Goal: Information Seeking & Learning: Learn about a topic

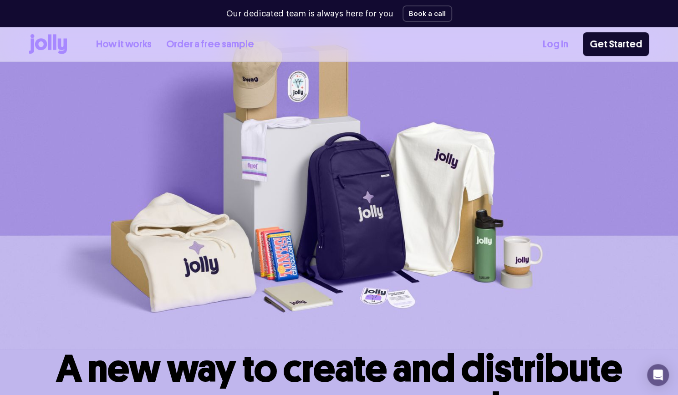
scroll to position [55, 0]
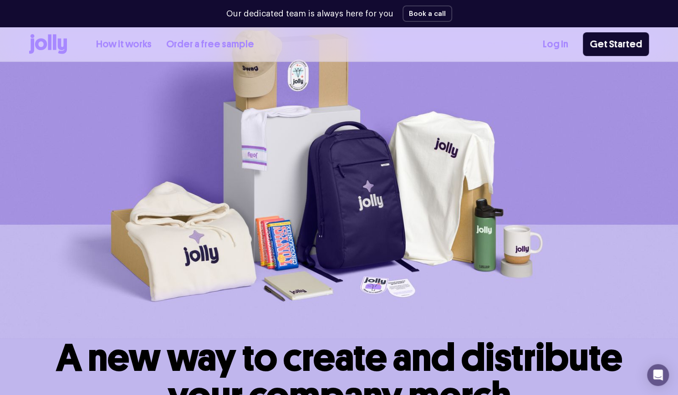
click at [115, 44] on link "How it works" at bounding box center [124, 44] width 56 height 15
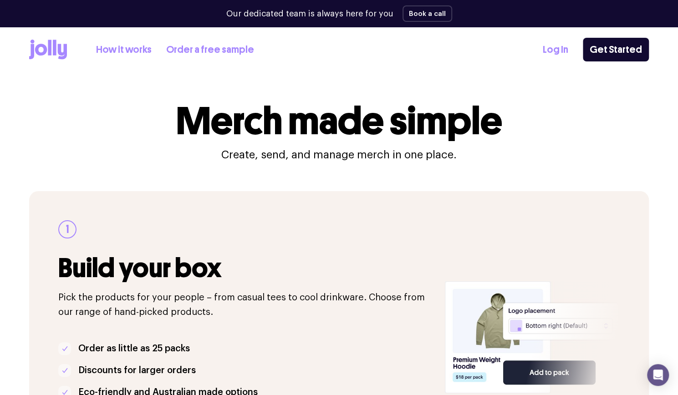
click at [180, 247] on div "1 Build your box Pick the products for your people – from casual tees to cool d…" at bounding box center [246, 337] width 376 height 234
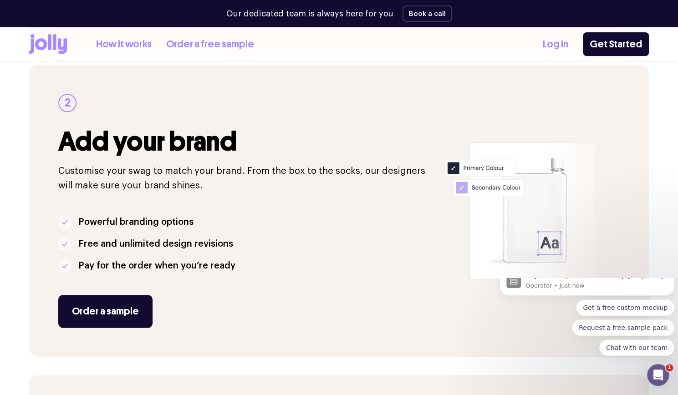
click at [332, 269] on li "Pay for the order when you’re ready" at bounding box center [246, 266] width 376 height 15
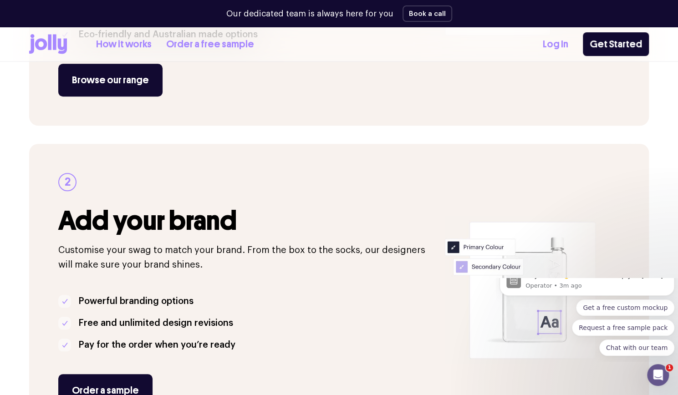
scroll to position [340, 0]
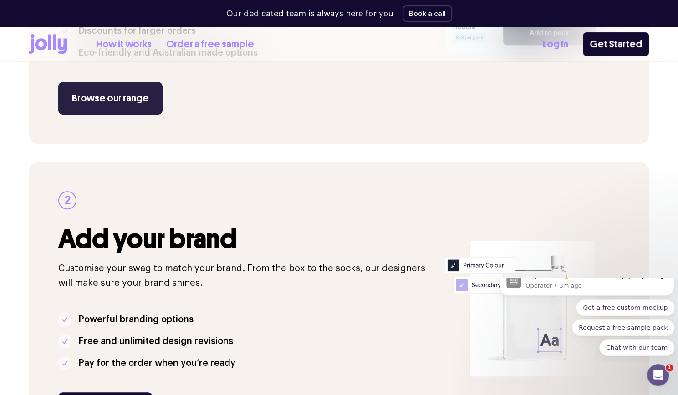
click at [108, 92] on link "Browse our range" at bounding box center [110, 98] width 104 height 33
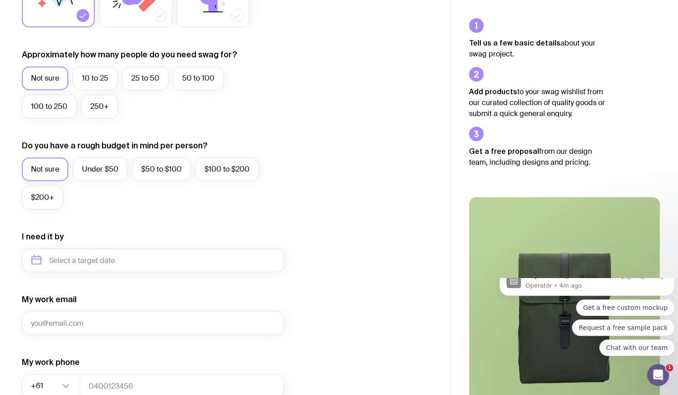
scroll to position [237, 0]
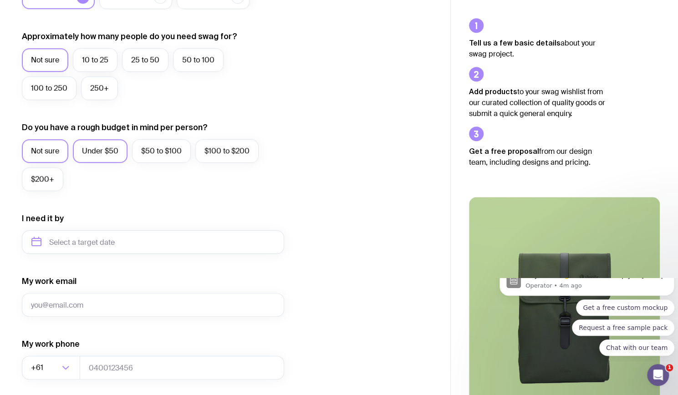
click at [97, 149] on label "Under $50" at bounding box center [100, 151] width 55 height 24
click at [0, 0] on input "Under $50" at bounding box center [0, 0] width 0 height 0
click at [393, 122] on div "I want swag for Customers Team members An event Approximately how many people d…" at bounding box center [225, 200] width 406 height 594
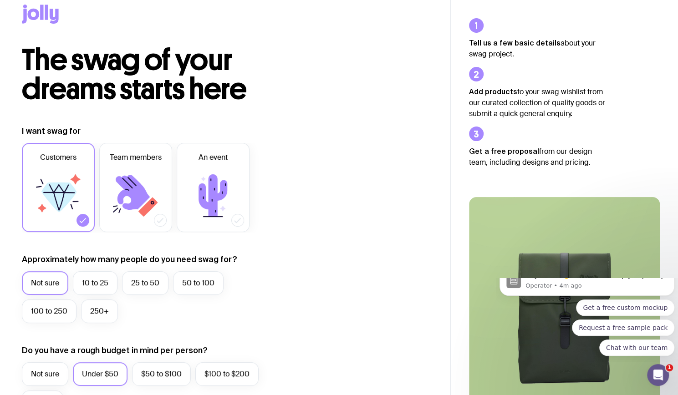
scroll to position [0, 0]
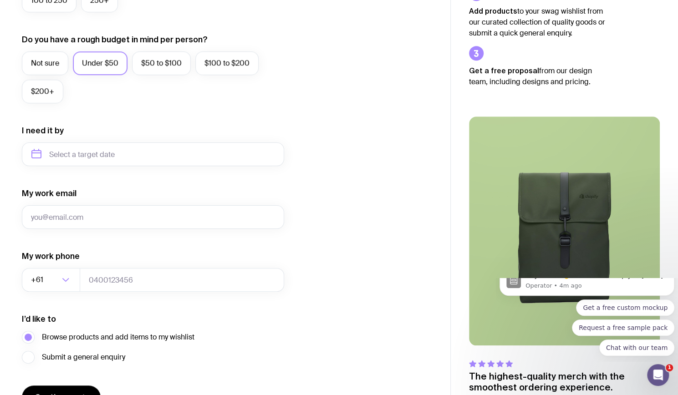
scroll to position [379, 0]
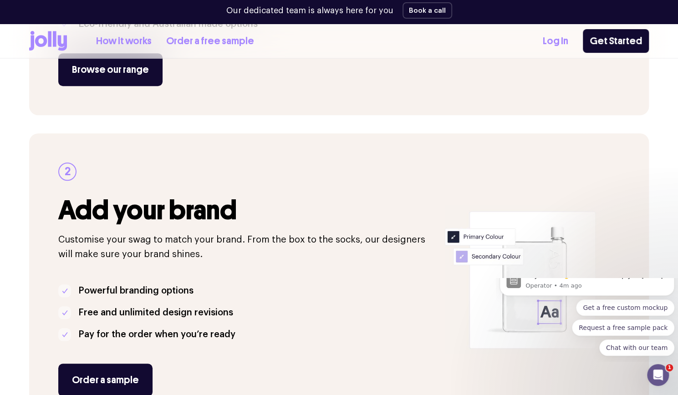
scroll to position [366, 0]
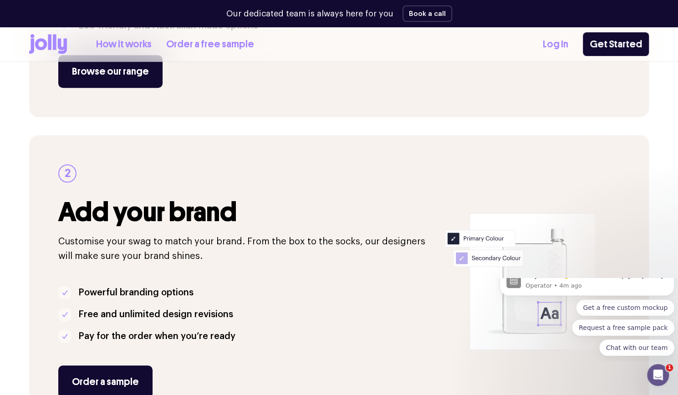
click at [315, 311] on li "Free and unlimited design revisions" at bounding box center [246, 314] width 376 height 15
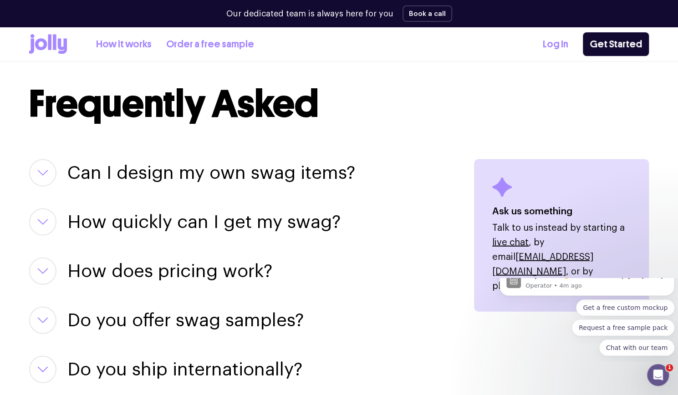
scroll to position [1113, 0]
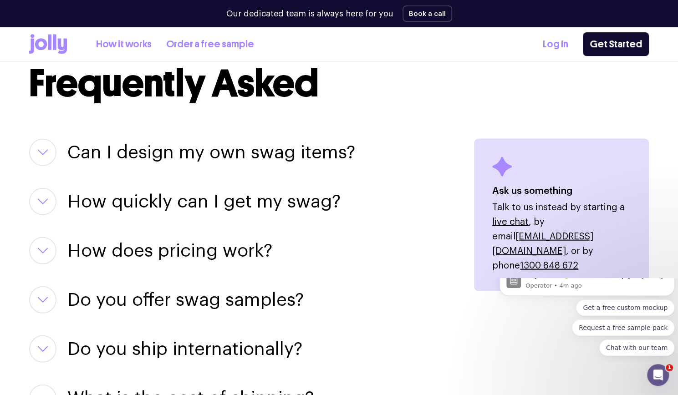
click at [45, 149] on icon "button" at bounding box center [42, 152] width 11 height 6
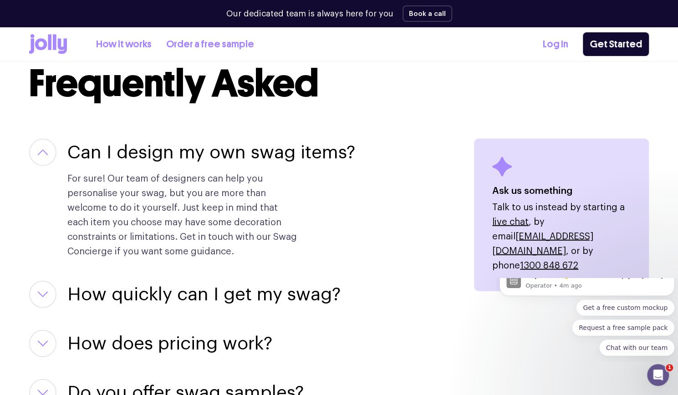
click at [350, 215] on div "For sure! Our team of designers can help you personalise your swag, but you are…" at bounding box center [211, 212] width 288 height 93
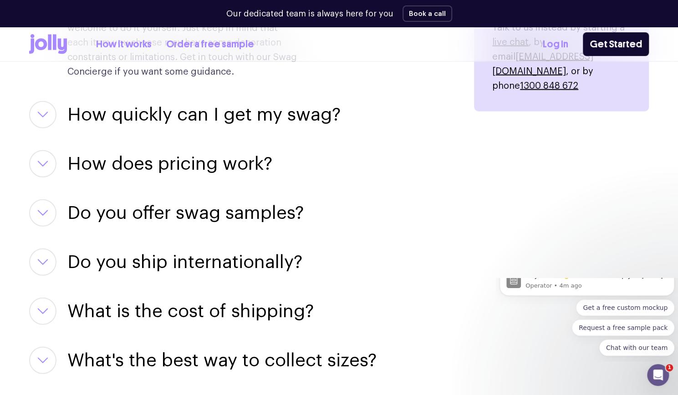
scroll to position [1295, 0]
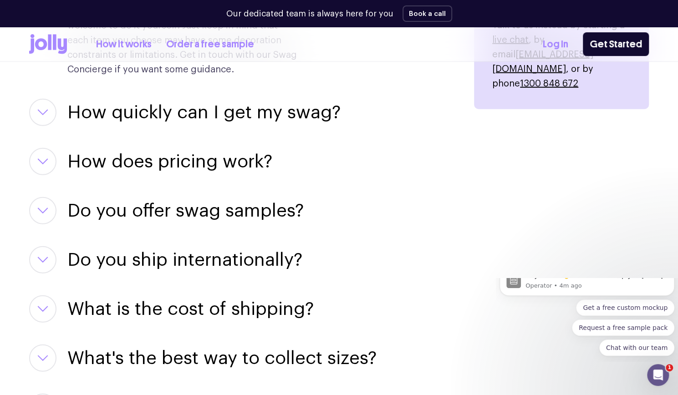
click at [36, 116] on button "button" at bounding box center [42, 112] width 27 height 27
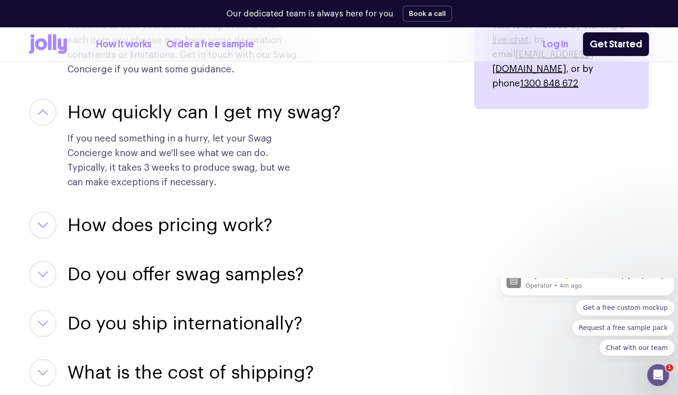
click at [44, 234] on button "button" at bounding box center [42, 225] width 27 height 27
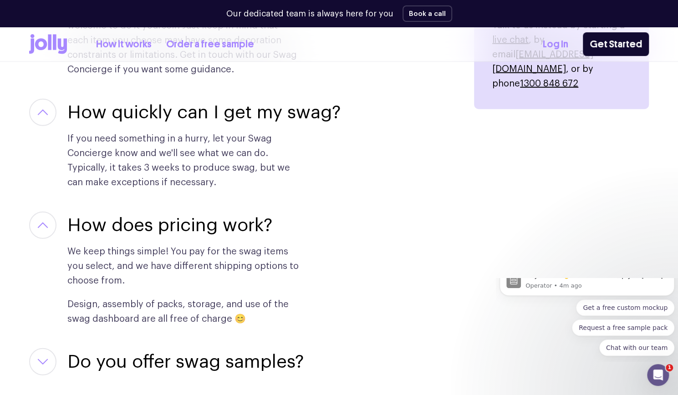
click at [347, 207] on div "Can I design my own swag items? For sure! Our team of designers can help you pe…" at bounding box center [240, 327] width 423 height 741
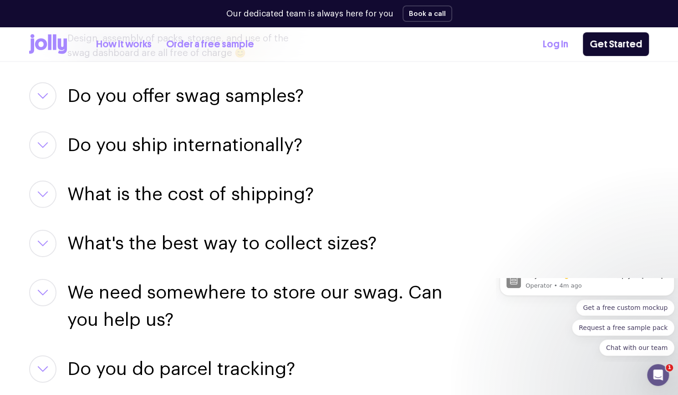
scroll to position [1568, 0]
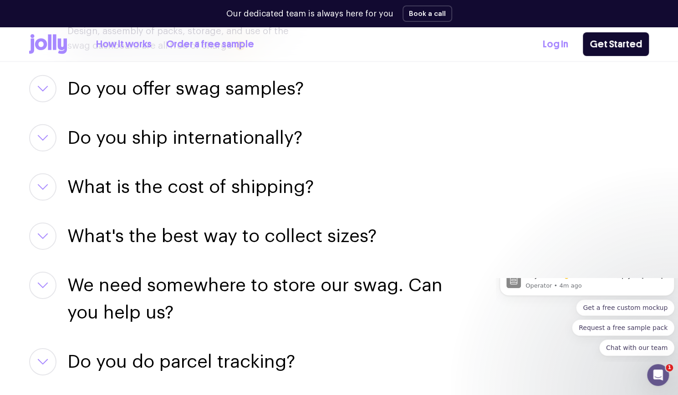
click at [39, 234] on icon "button" at bounding box center [42, 236] width 9 height 5
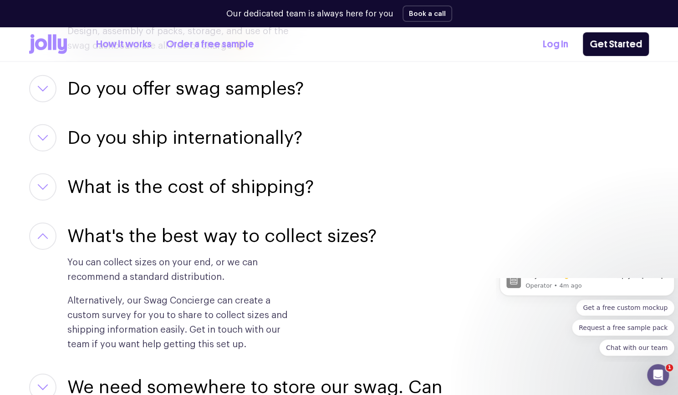
click at [215, 284] on p "You can collect sizes on your end, or we can recommend a standard distribution." at bounding box center [183, 269] width 233 height 29
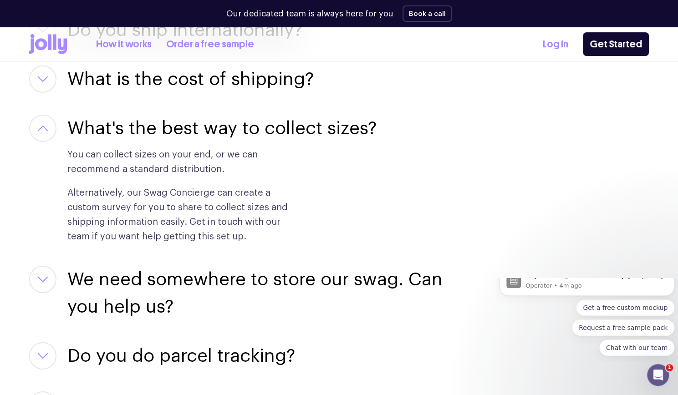
scroll to position [1750, 0]
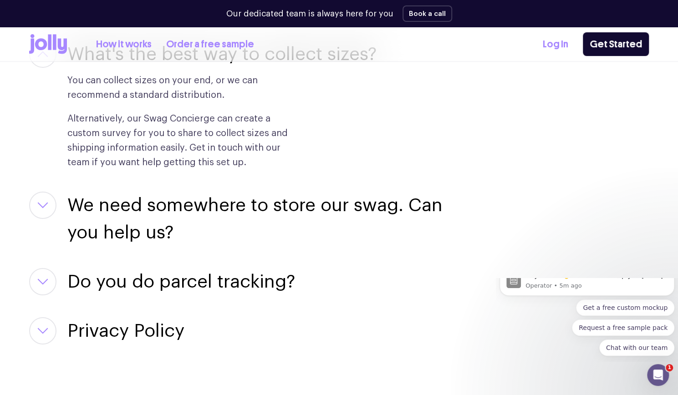
click at [50, 207] on button "button" at bounding box center [42, 205] width 27 height 27
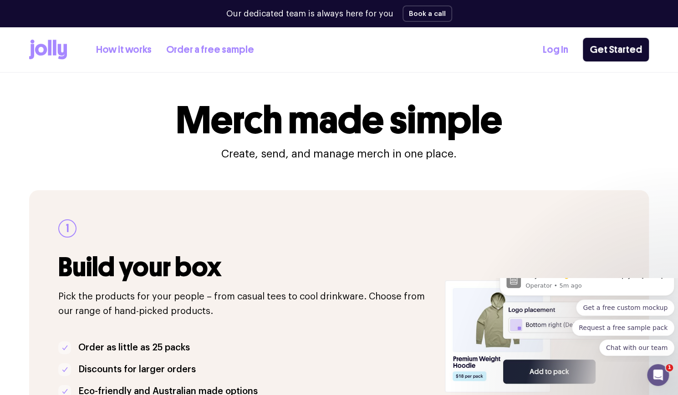
scroll to position [0, 0]
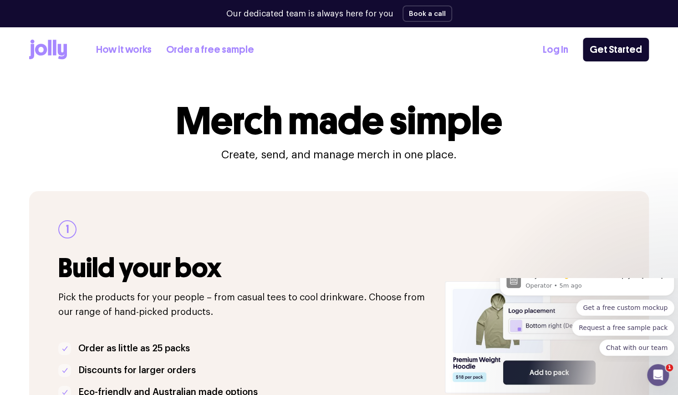
click at [48, 48] on icon at bounding box center [48, 50] width 38 height 20
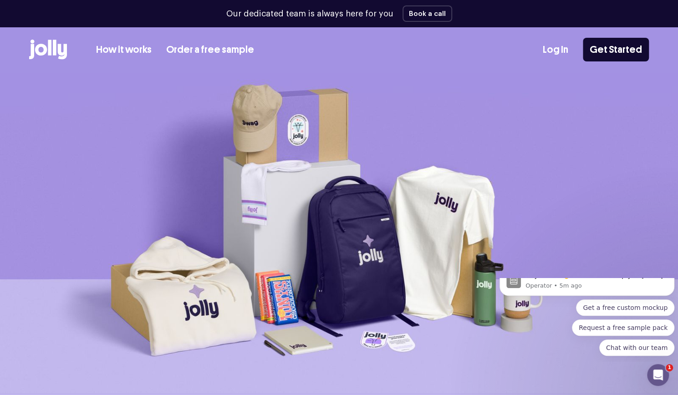
click at [343, 266] on img at bounding box center [339, 233] width 678 height 320
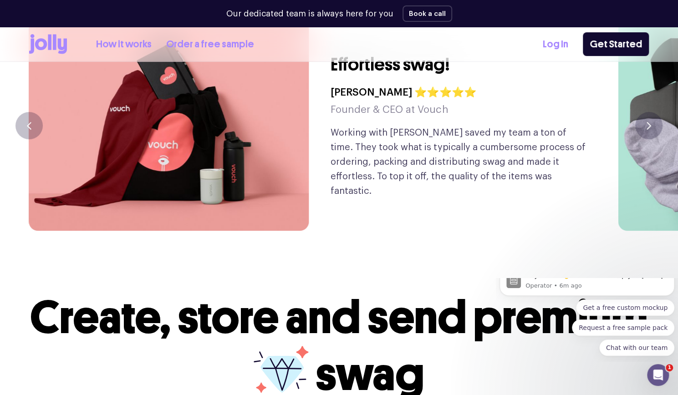
scroll to position [2478, 0]
